Goal: Task Accomplishment & Management: Use online tool/utility

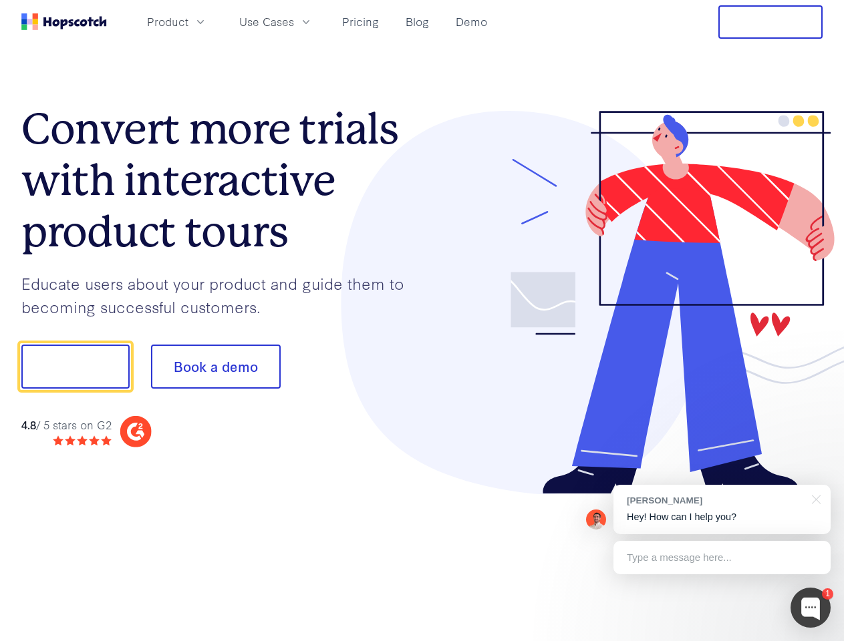
click at [422, 321] on div at bounding box center [622, 303] width 401 height 384
click at [188, 21] on span "Product" at bounding box center [167, 21] width 41 height 17
click at [294, 21] on span "Use Cases" at bounding box center [266, 21] width 55 height 17
click at [770, 22] on button "Free Trial" at bounding box center [770, 21] width 104 height 33
click at [75, 367] on button "Show me!" at bounding box center [75, 367] width 108 height 44
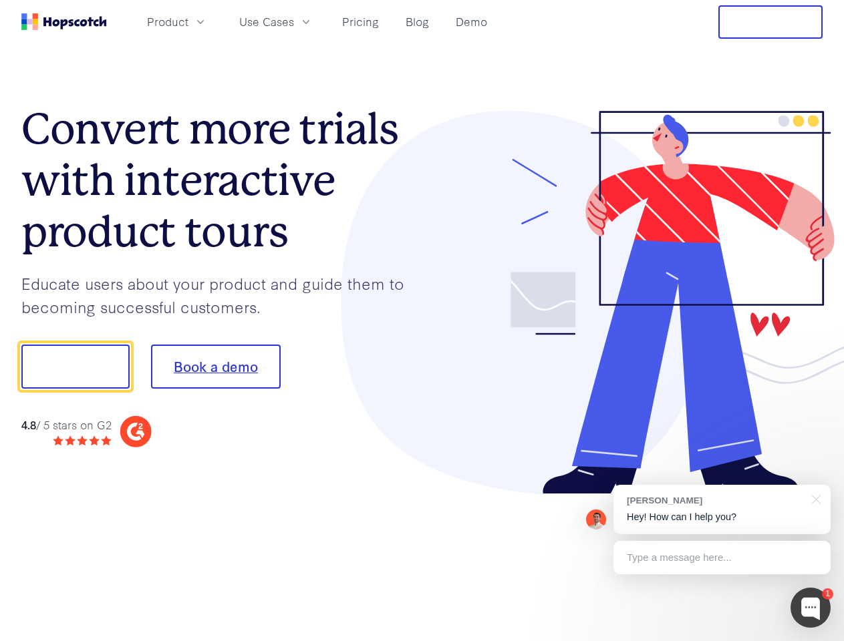
click at [215, 367] on button "Book a demo" at bounding box center [216, 367] width 130 height 44
click at [810, 608] on div at bounding box center [810, 608] width 40 height 40
click at [722, 510] on div "[PERSON_NAME] Hey! How can I help you?" at bounding box center [721, 509] width 217 height 49
click at [814, 498] on div at bounding box center [705, 365] width 251 height 446
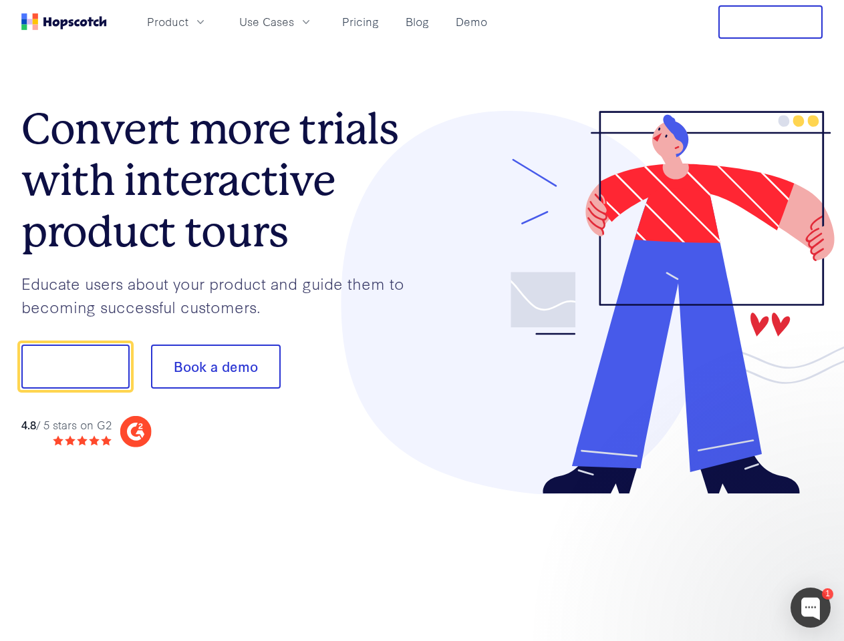
click at [722, 558] on div at bounding box center [705, 454] width 251 height 267
